Goal: Transaction & Acquisition: Purchase product/service

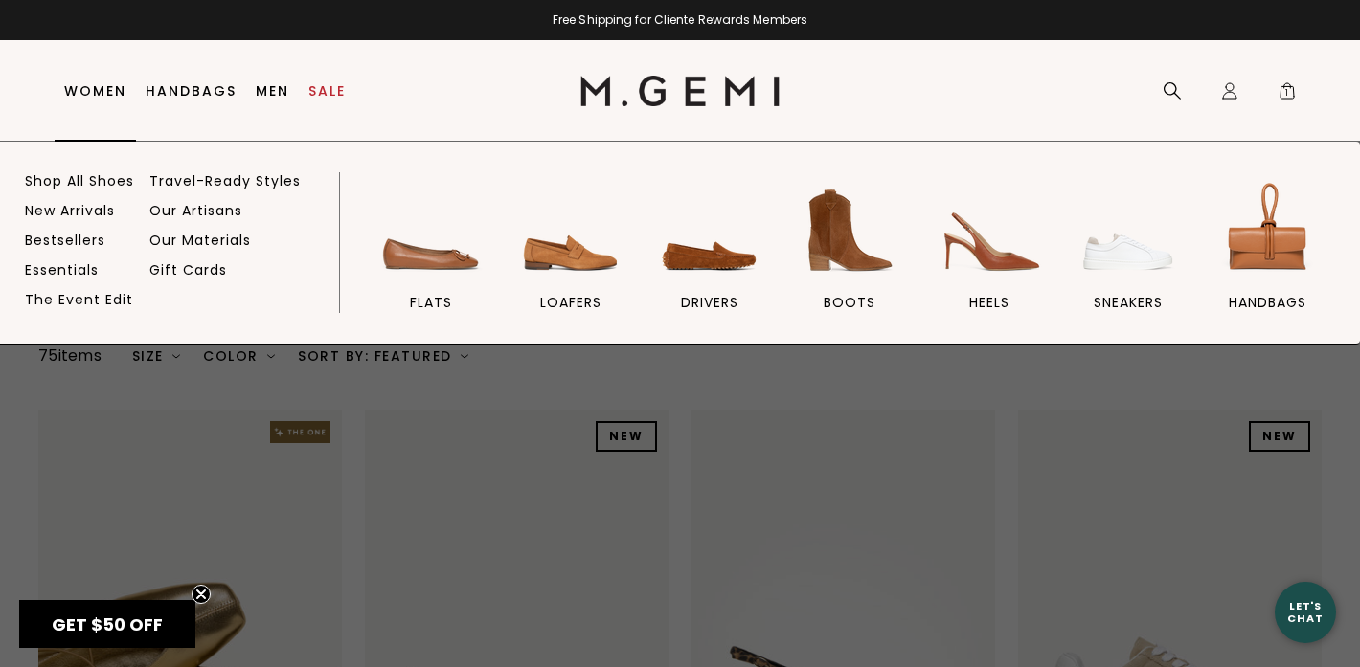
click at [103, 93] on link "Women" at bounding box center [95, 90] width 62 height 15
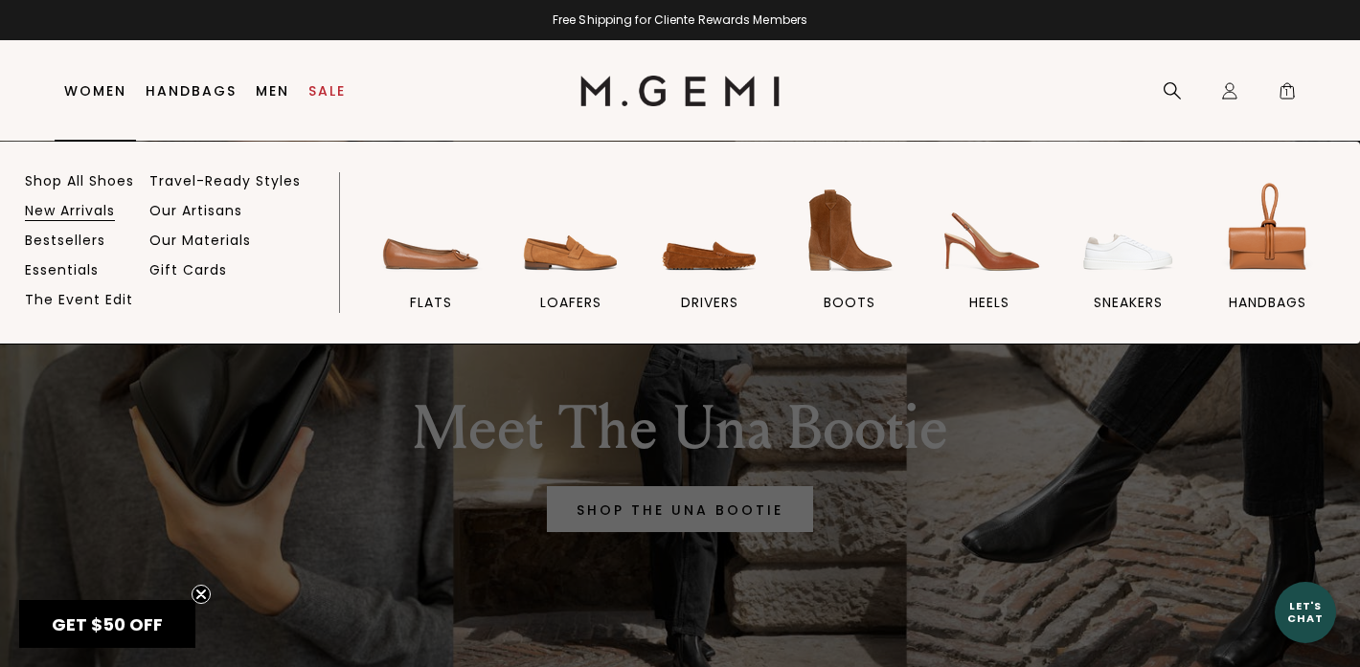
click at [91, 207] on link "New Arrivals" at bounding box center [70, 210] width 90 height 17
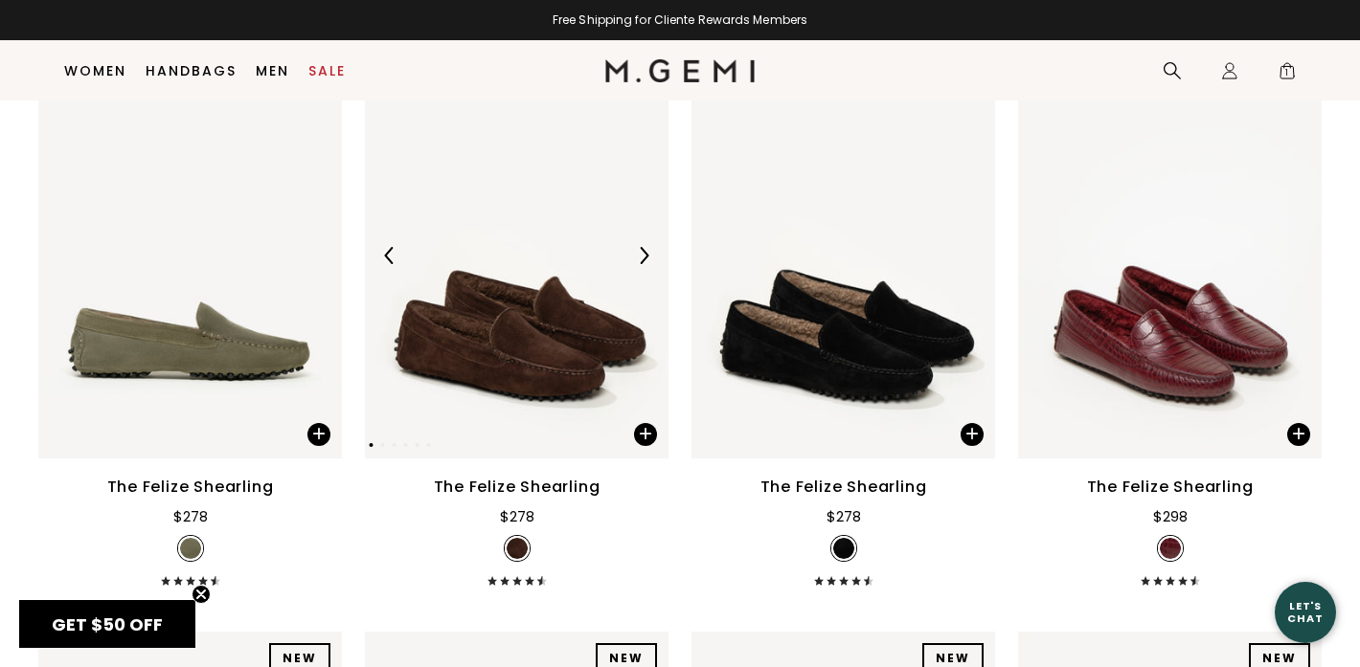
scroll to position [319, 0]
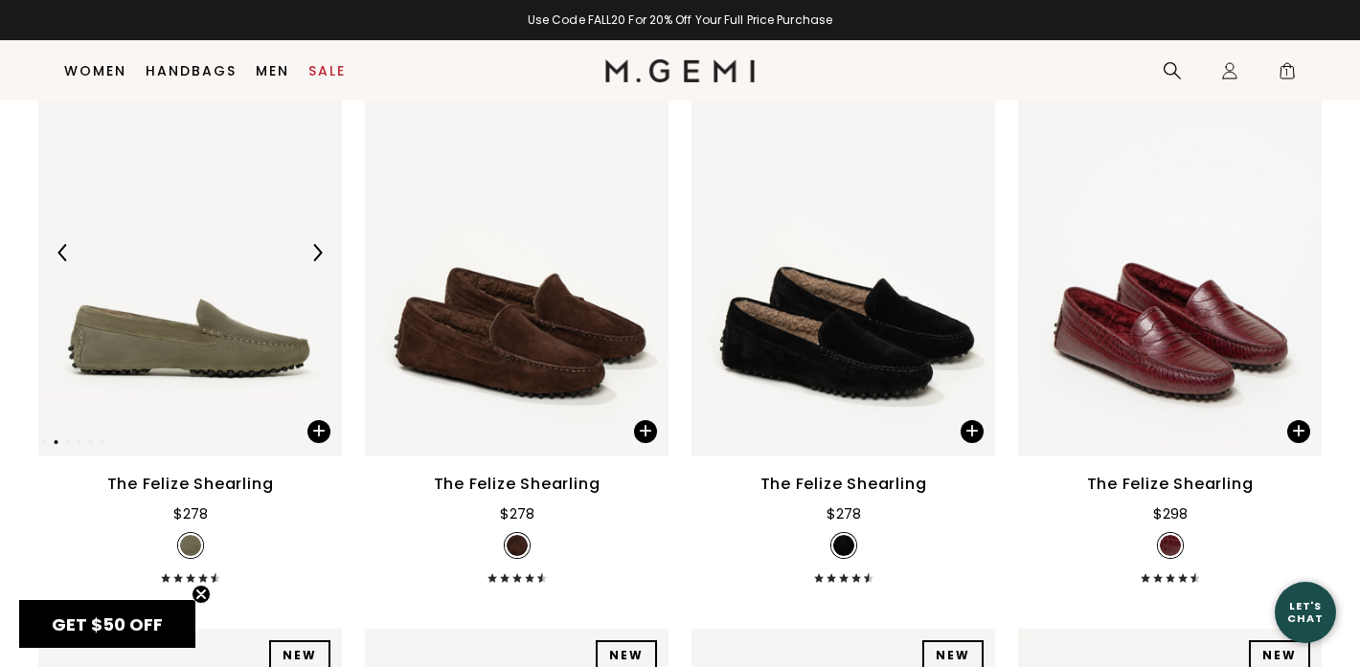
click at [253, 355] on img at bounding box center [189, 253] width 303 height 405
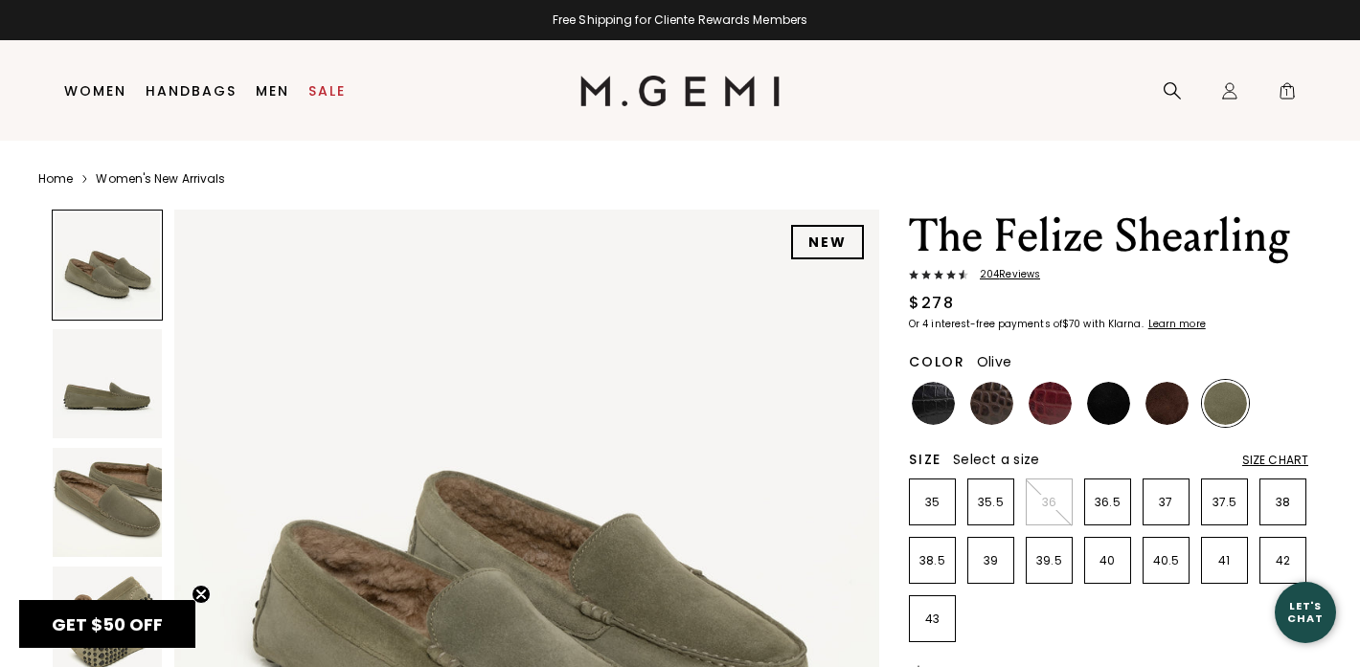
click at [1230, 403] on img at bounding box center [1224, 403] width 43 height 43
click at [1107, 499] on p "36.5" at bounding box center [1107, 502] width 45 height 15
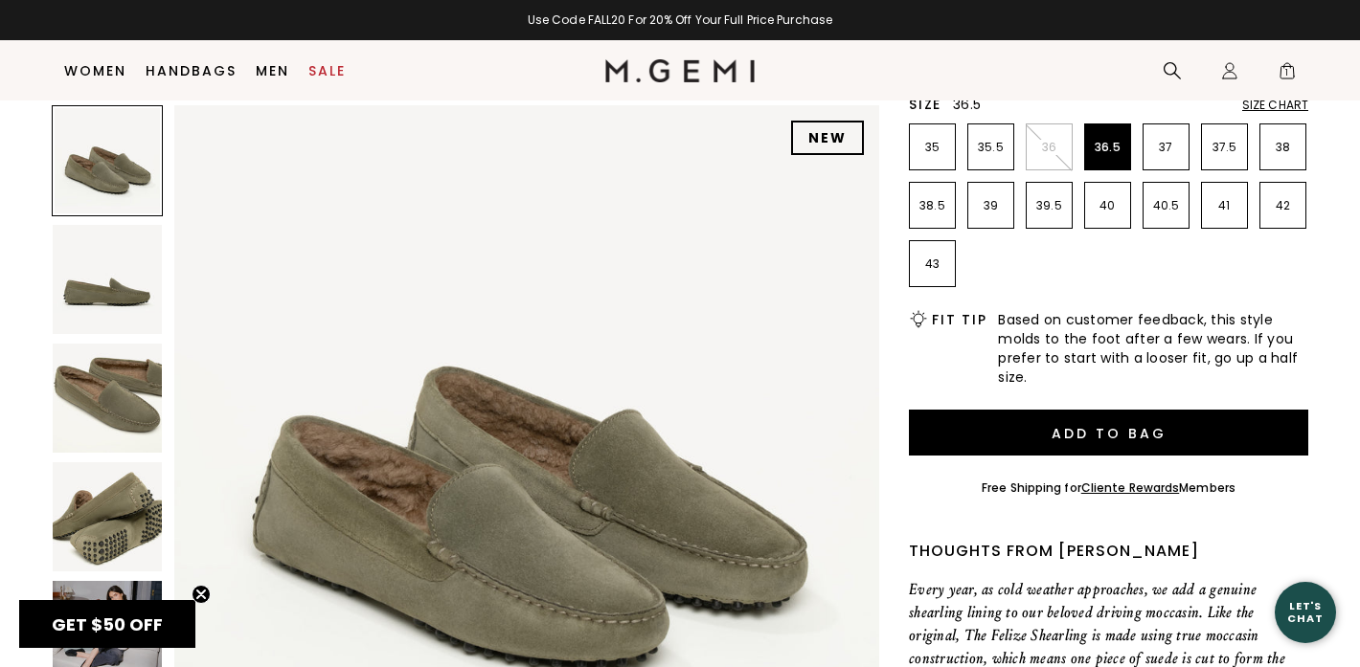
scroll to position [317, 0]
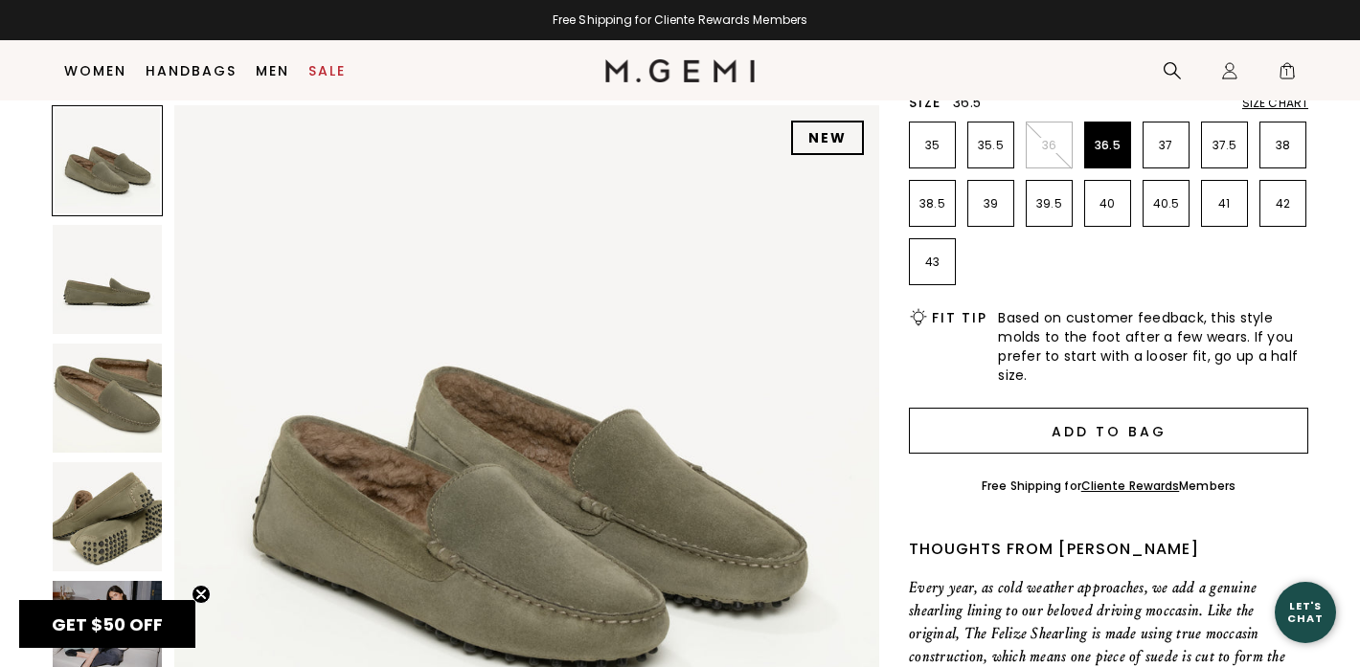
click at [1101, 436] on button "Add to Bag" at bounding box center [1108, 431] width 399 height 46
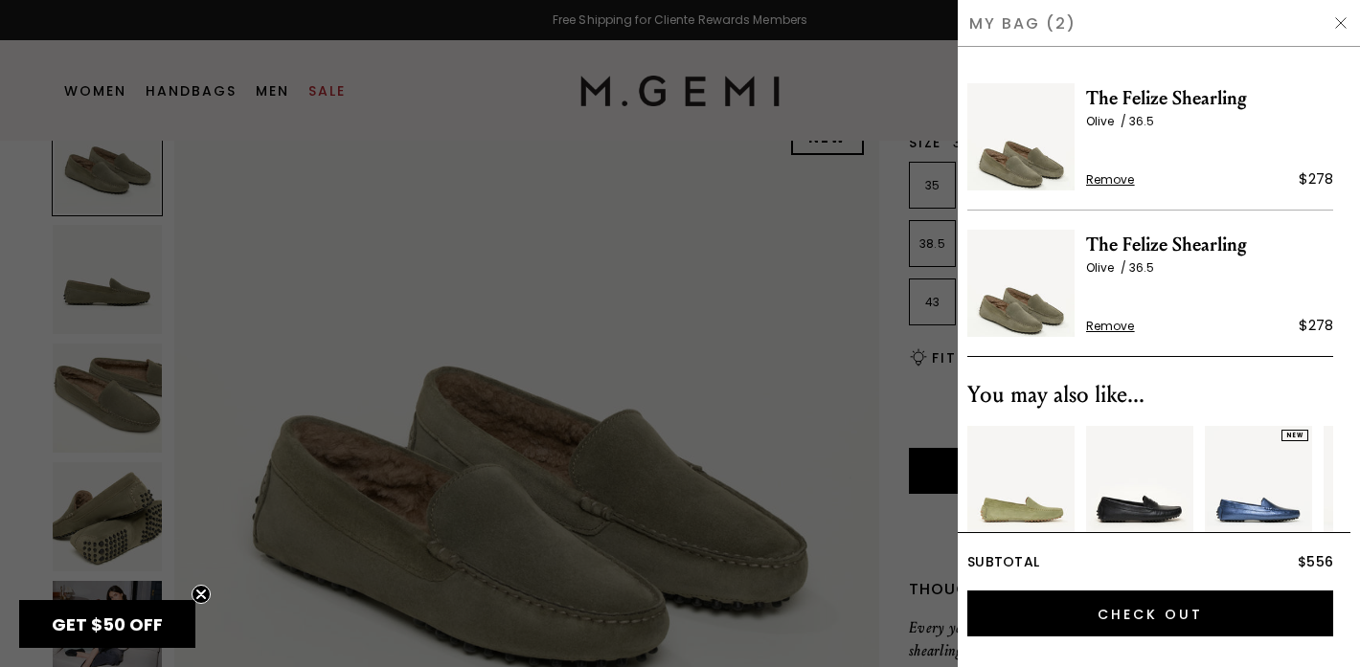
scroll to position [0, 0]
click at [1122, 324] on span "Remove" at bounding box center [1110, 326] width 49 height 15
